Goal: Information Seeking & Learning: Learn about a topic

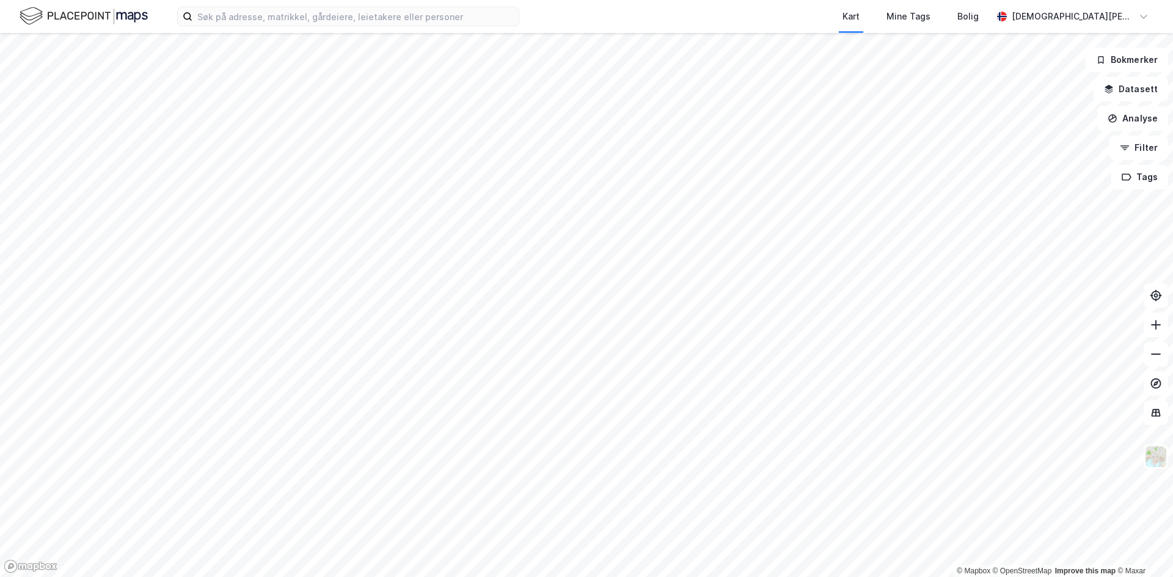
click at [539, 29] on div "Kart Mine Tags Bolig [PERSON_NAME]" at bounding box center [586, 16] width 1173 height 33
click at [330, 20] on input at bounding box center [355, 16] width 326 height 18
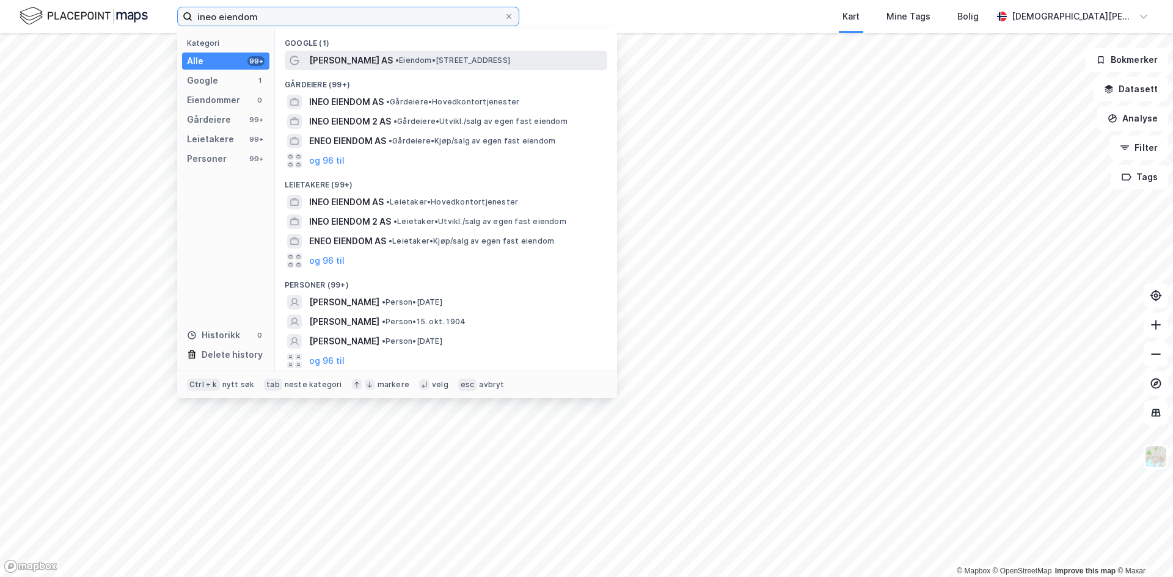
type input "ineo eiendom"
click at [330, 57] on span "[PERSON_NAME] AS" at bounding box center [351, 60] width 84 height 15
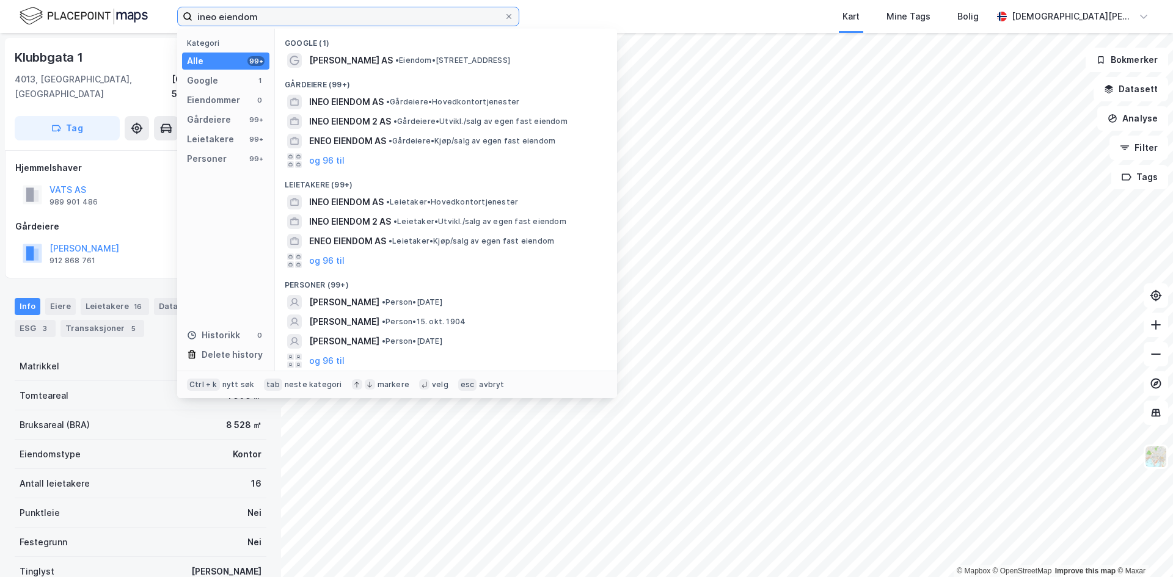
click at [262, 16] on input "ineo eiendom" at bounding box center [348, 16] width 312 height 18
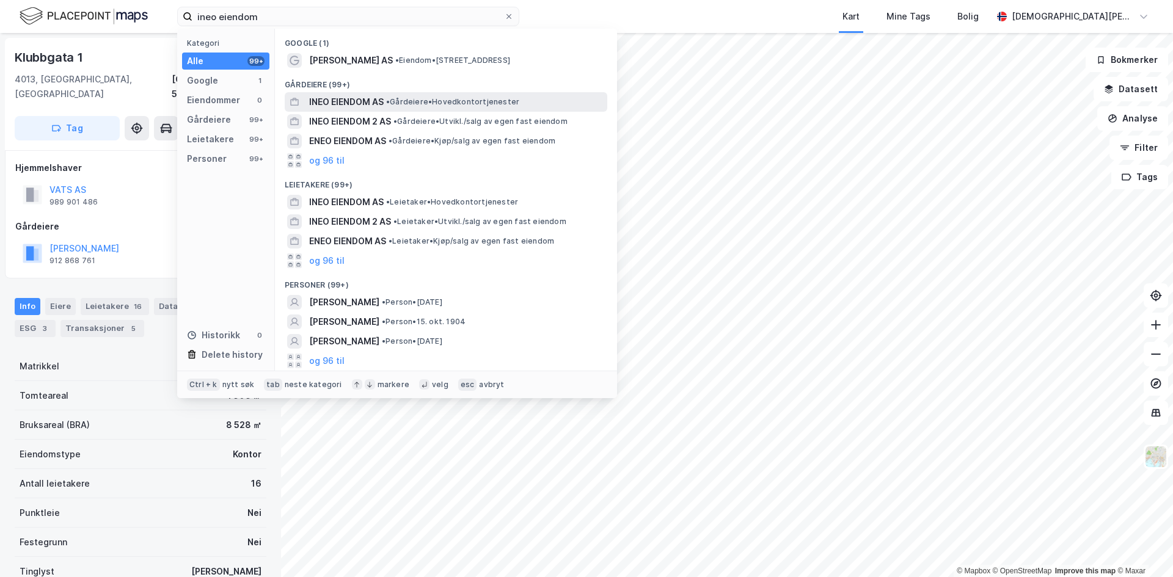
click at [355, 101] on span "INEO EIENDOM AS" at bounding box center [346, 102] width 75 height 15
